Goal: Ask a question

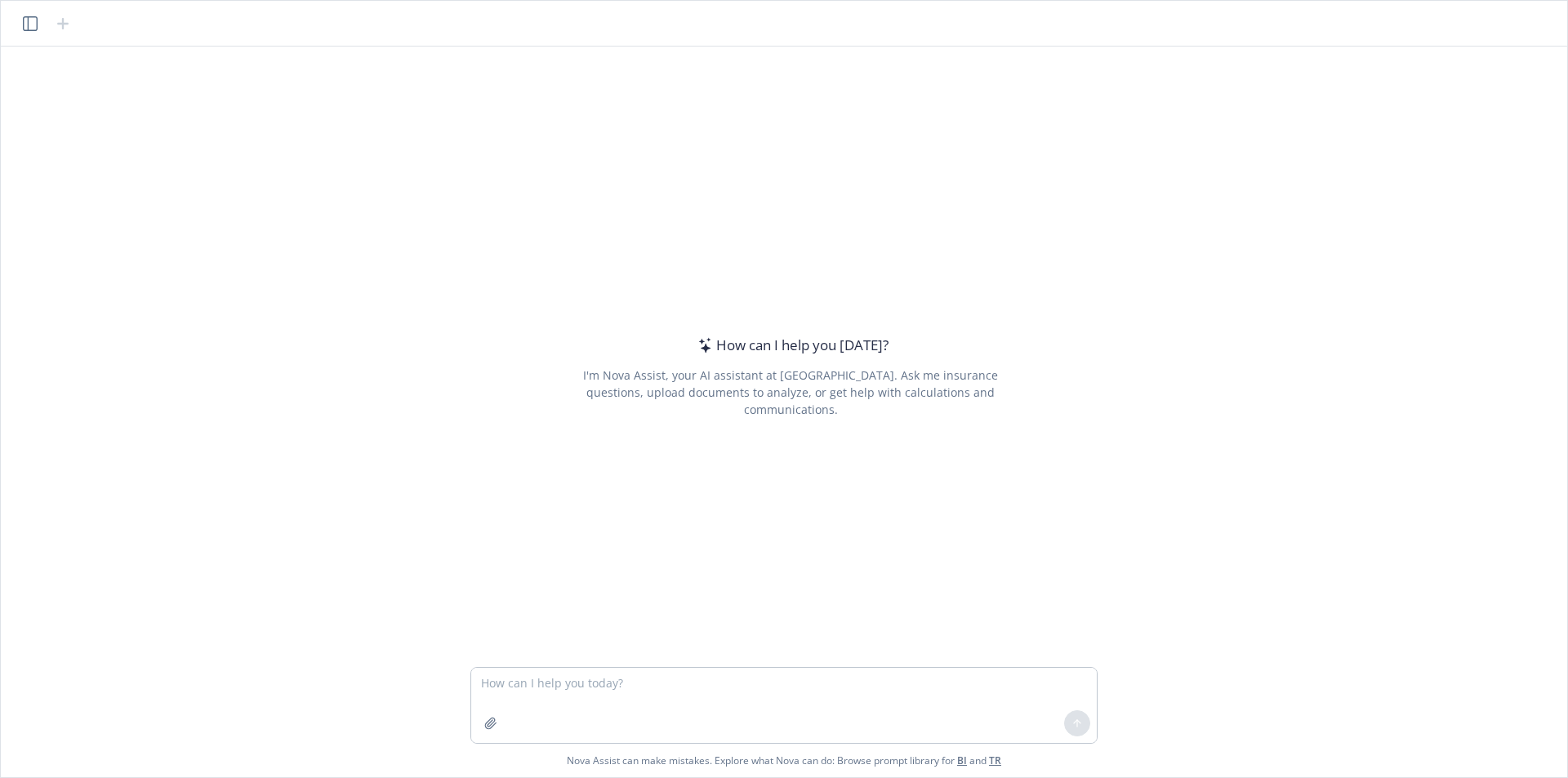
click at [564, 702] on textarea at bounding box center [784, 705] width 625 height 75
type textarea "what are the largest life science companies in [US_STATE]"
